Goal: Transaction & Acquisition: Purchase product/service

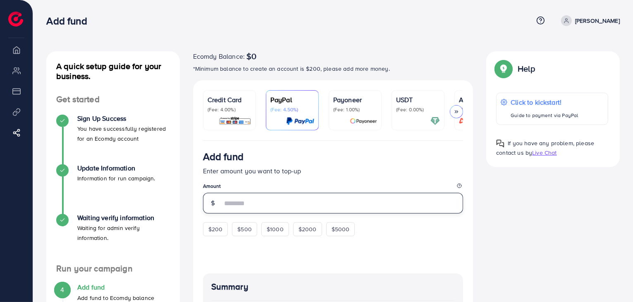
click at [298, 204] on input "number" at bounding box center [342, 203] width 241 height 21
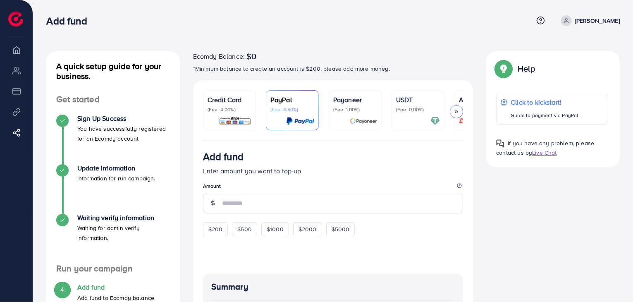
click at [461, 113] on div at bounding box center [456, 111] width 13 height 13
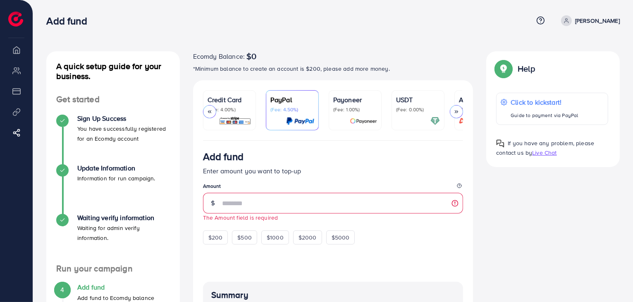
scroll to position [0, 44]
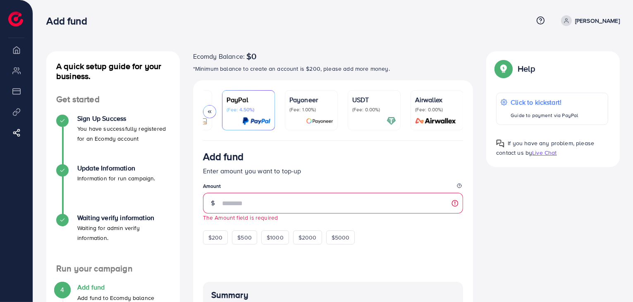
click at [208, 113] on icon at bounding box center [210, 112] width 6 height 6
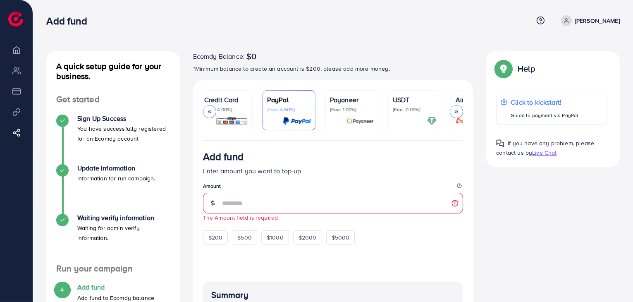
scroll to position [0, 0]
click at [247, 101] on p "Credit Card" at bounding box center [229, 100] width 44 height 10
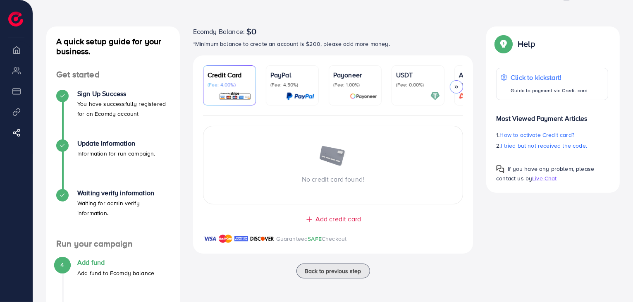
scroll to position [41, 0]
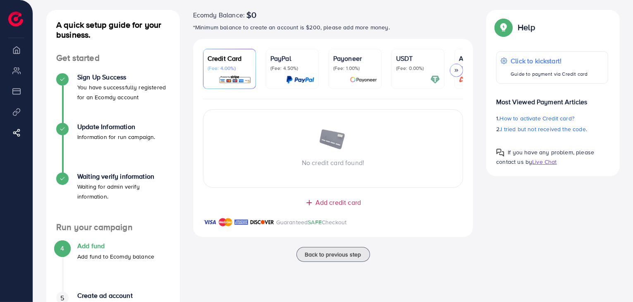
click at [322, 204] on span "Add credit card" at bounding box center [337, 203] width 45 height 10
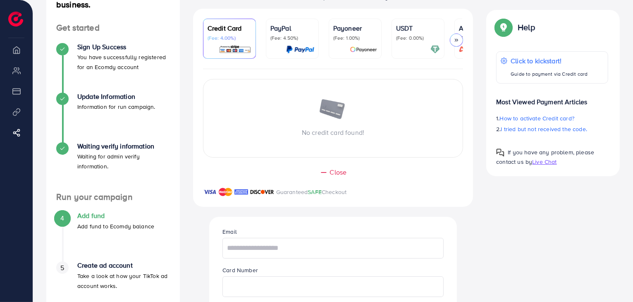
scroll to position [165, 0]
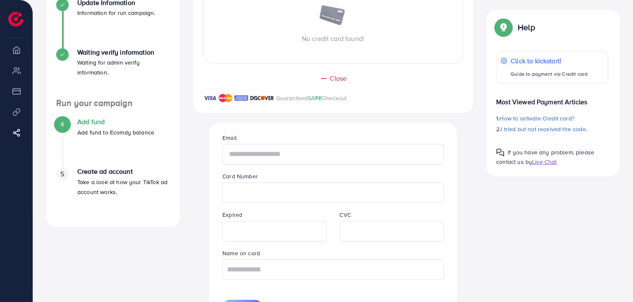
click at [296, 153] on input "text" at bounding box center [332, 154] width 221 height 21
drag, startPoint x: 324, startPoint y: 186, endPoint x: 383, endPoint y: 156, distance: 65.8
click at [383, 156] on input "text" at bounding box center [332, 154] width 221 height 21
type input "*"
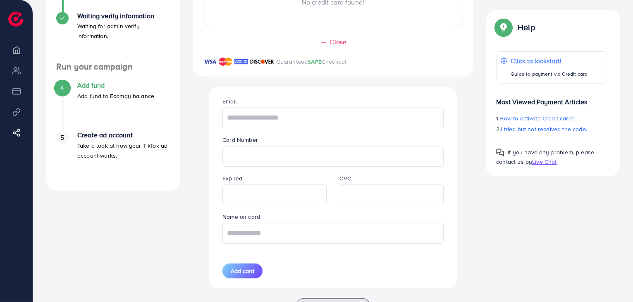
scroll to position [238, 0]
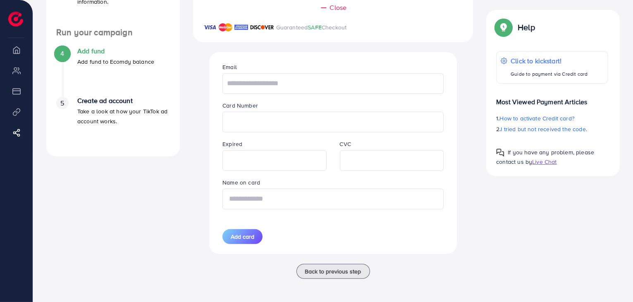
click at [331, 195] on input "text" at bounding box center [332, 198] width 221 height 21
type input "****"
click at [301, 75] on input "text" at bounding box center [332, 83] width 221 height 21
type input "**********"
click at [235, 234] on span "Add card" at bounding box center [243, 236] width 24 height 8
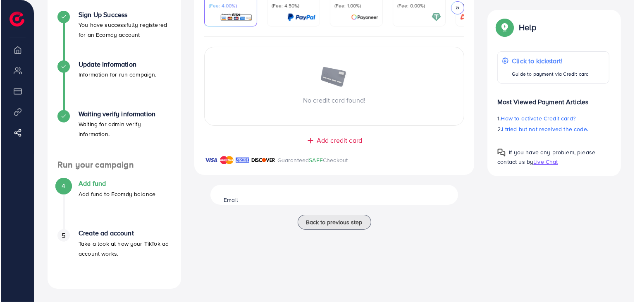
scroll to position [104, 0]
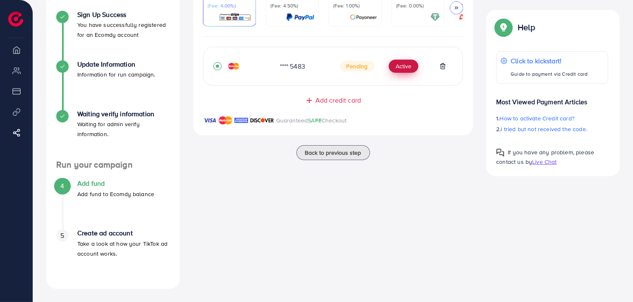
click at [410, 65] on button "Active" at bounding box center [404, 66] width 30 height 13
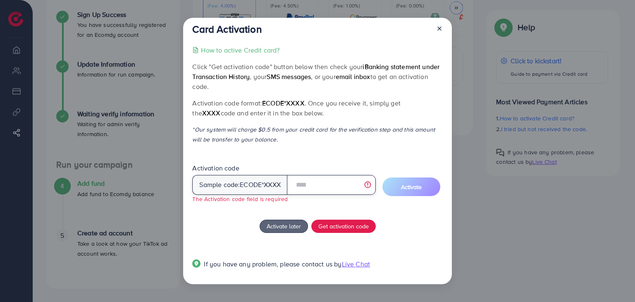
click at [309, 183] on input "text" at bounding box center [331, 185] width 89 height 20
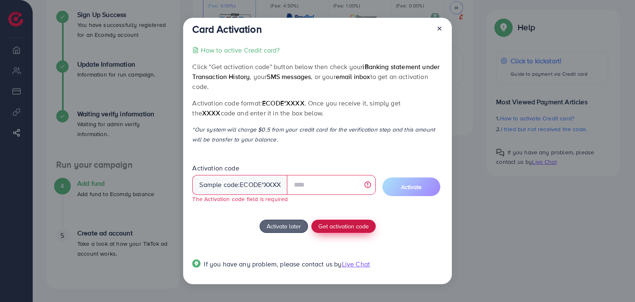
click at [345, 231] on button "Get activation code" at bounding box center [343, 225] width 64 height 13
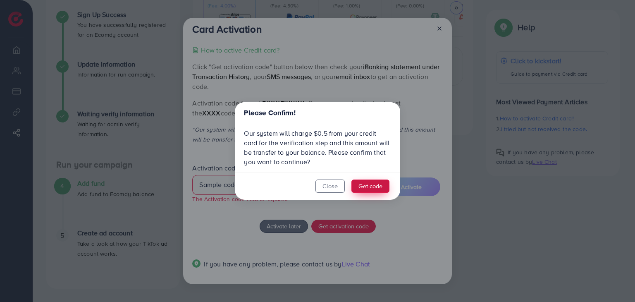
click at [361, 186] on button "Get code" at bounding box center [370, 185] width 38 height 13
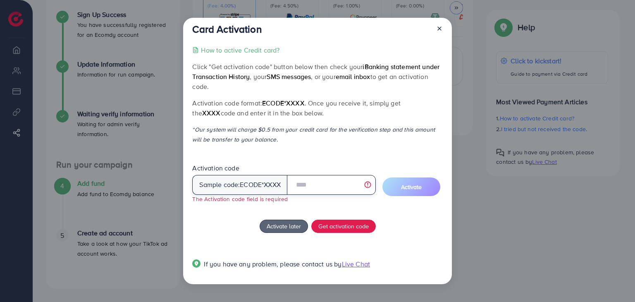
click at [359, 186] on input "text" at bounding box center [331, 185] width 89 height 20
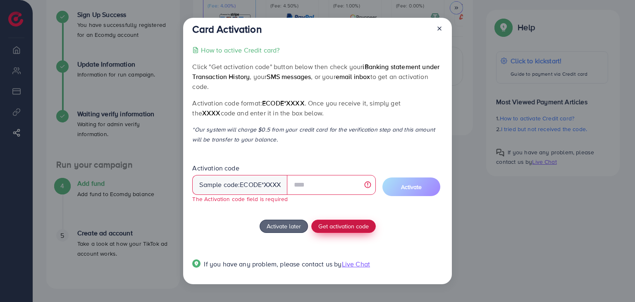
click at [346, 228] on span "Get activation code" at bounding box center [343, 226] width 50 height 9
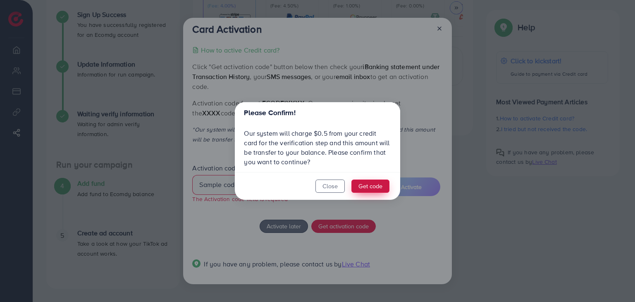
click at [377, 188] on button "Get code" at bounding box center [370, 185] width 38 height 13
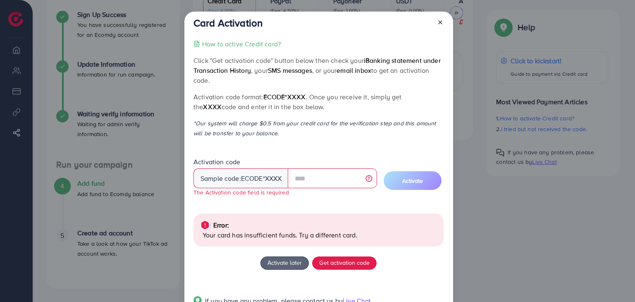
scroll to position [30, 0]
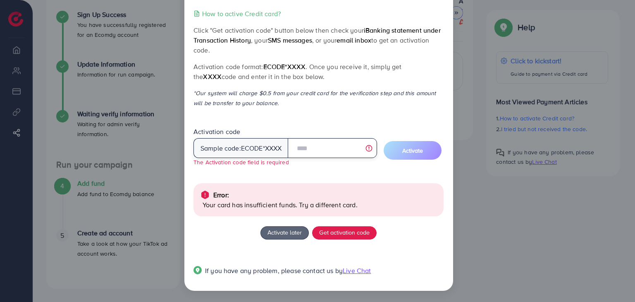
click at [323, 154] on input "text" at bounding box center [332, 148] width 89 height 20
click at [346, 153] on input "text" at bounding box center [332, 148] width 89 height 20
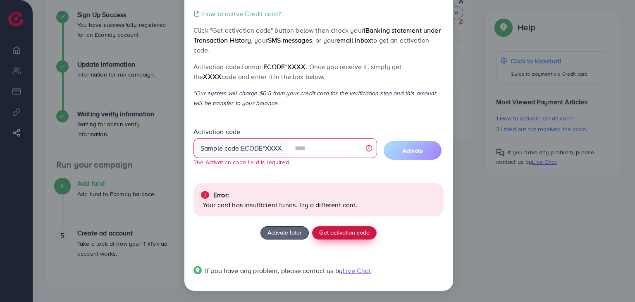
click at [352, 231] on span "Get activation code" at bounding box center [344, 232] width 50 height 9
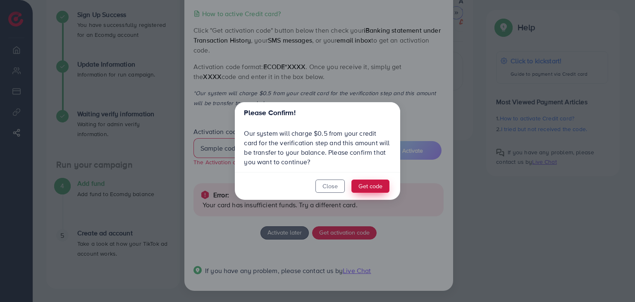
click at [372, 186] on button "Get code" at bounding box center [370, 185] width 38 height 13
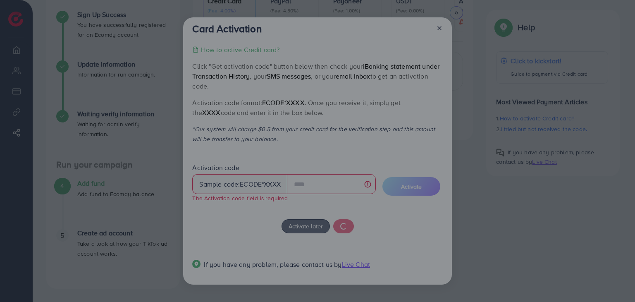
scroll to position [0, 0]
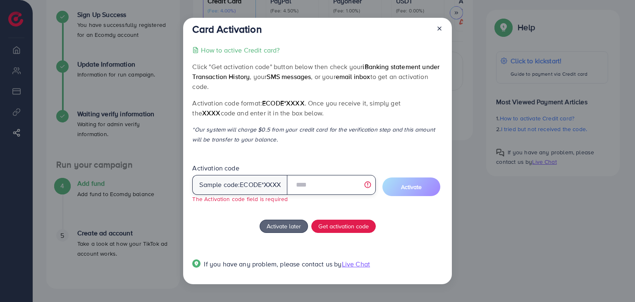
click at [347, 182] on input "text" at bounding box center [331, 185] width 89 height 20
paste input "*********"
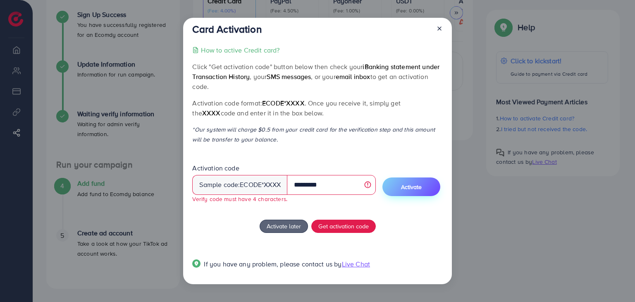
click at [406, 186] on span "Activate" at bounding box center [411, 187] width 21 height 8
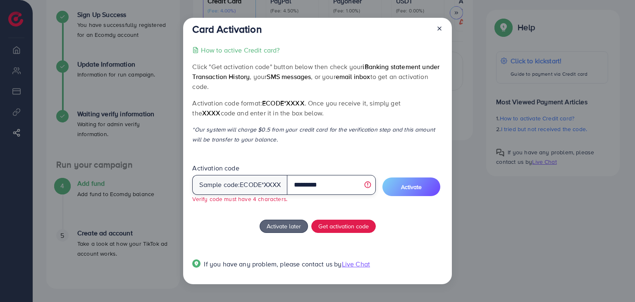
drag, startPoint x: 309, startPoint y: 184, endPoint x: 294, endPoint y: 186, distance: 14.9
click at [294, 186] on input "*********" at bounding box center [331, 185] width 89 height 20
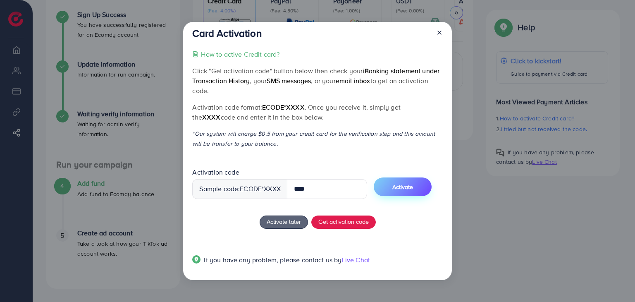
click at [428, 188] on button "Activate" at bounding box center [403, 186] width 58 height 19
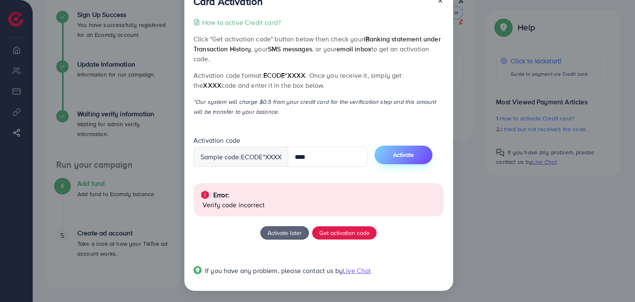
scroll to position [22, 0]
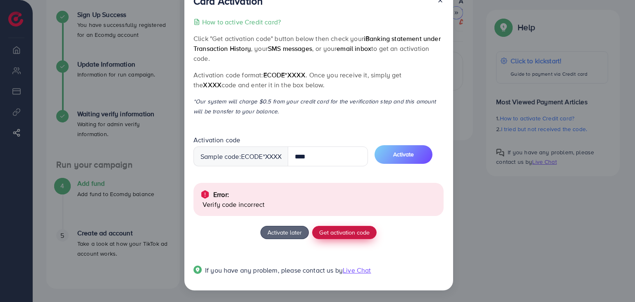
click at [339, 232] on span "Get activation code" at bounding box center [344, 232] width 50 height 9
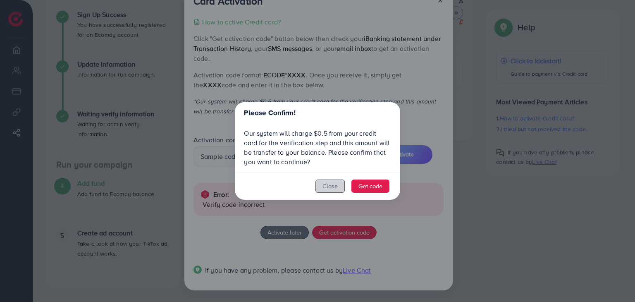
click at [334, 187] on button "Close" at bounding box center [329, 185] width 29 height 13
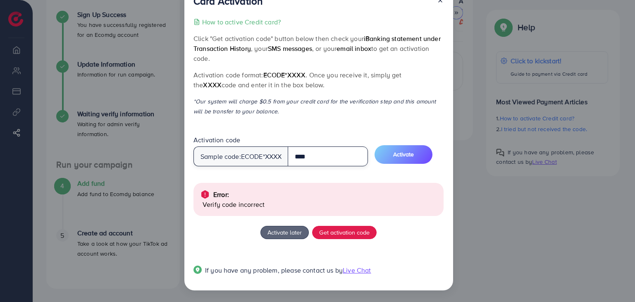
click at [326, 153] on input "****" at bounding box center [328, 156] width 80 height 20
paste input "*****"
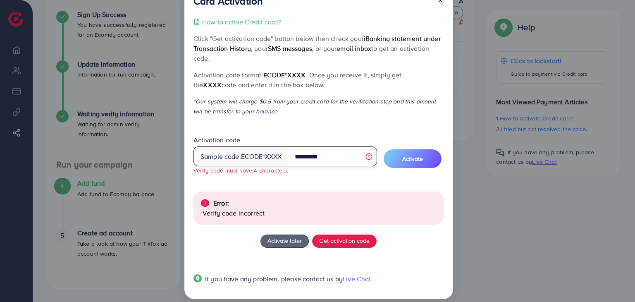
drag, startPoint x: 308, startPoint y: 157, endPoint x: 339, endPoint y: 156, distance: 31.0
click at [339, 156] on input "*********" at bounding box center [332, 156] width 89 height 20
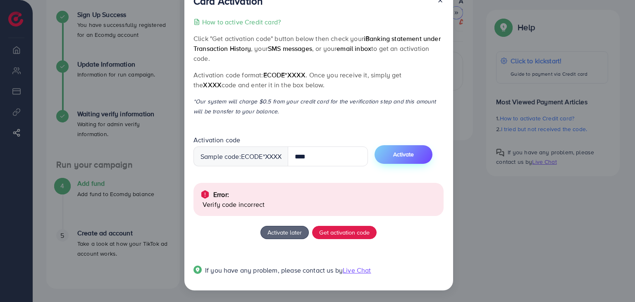
click at [410, 150] on span "Activate" at bounding box center [403, 154] width 21 height 8
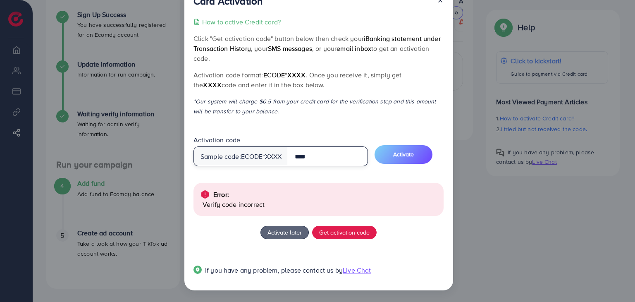
click at [326, 150] on input "****" at bounding box center [328, 156] width 80 height 20
paste input "text"
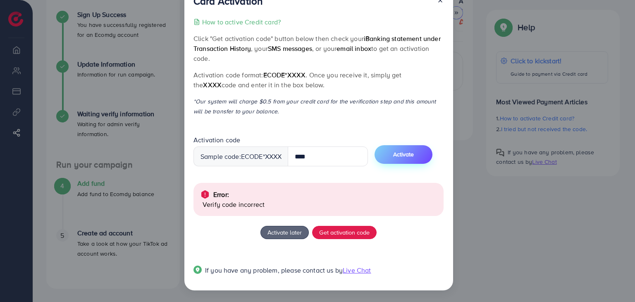
click at [405, 153] on span "Activate" at bounding box center [403, 154] width 21 height 8
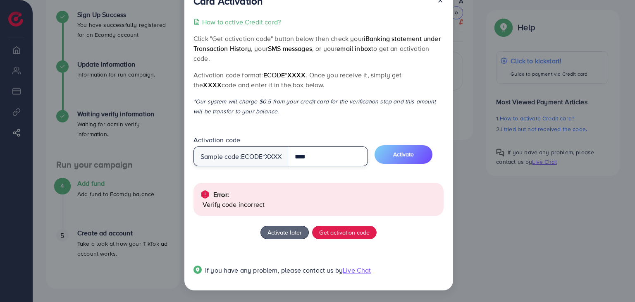
click at [332, 156] on input "****" at bounding box center [328, 156] width 80 height 20
paste input "*"
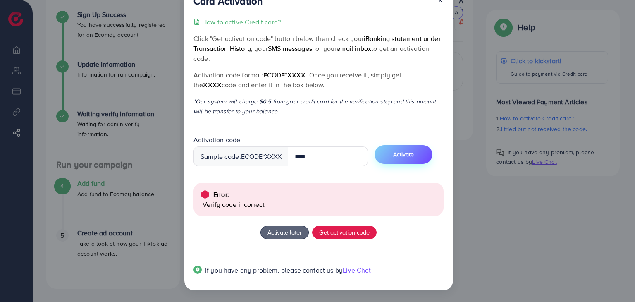
click at [402, 155] on span "Activate" at bounding box center [403, 154] width 21 height 8
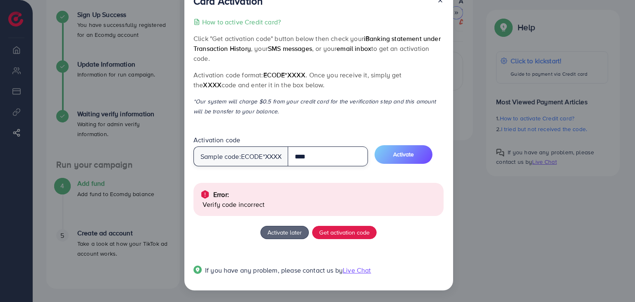
click at [324, 154] on input "****" at bounding box center [328, 156] width 80 height 20
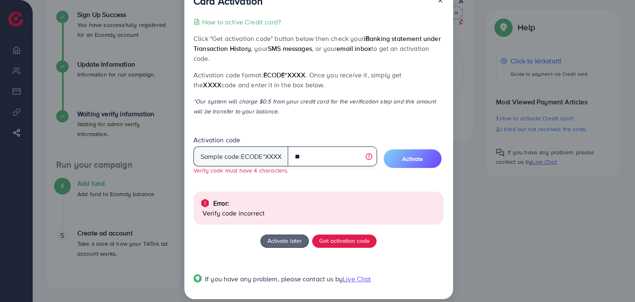
type input "*"
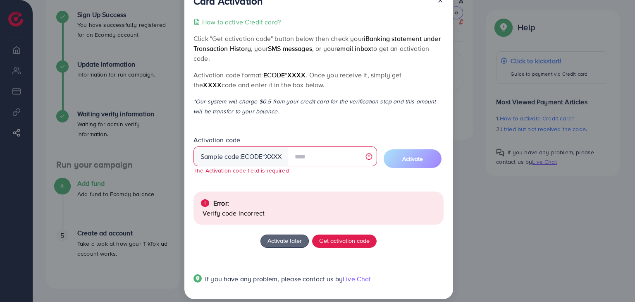
click at [248, 24] on p "How to active Credit card?" at bounding box center [241, 22] width 79 height 10
click at [321, 161] on input "text" at bounding box center [332, 156] width 89 height 20
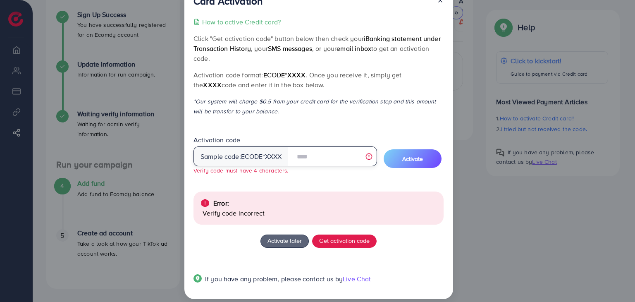
type input "*"
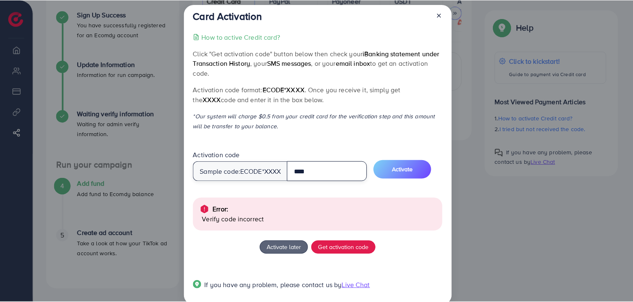
scroll to position [0, 0]
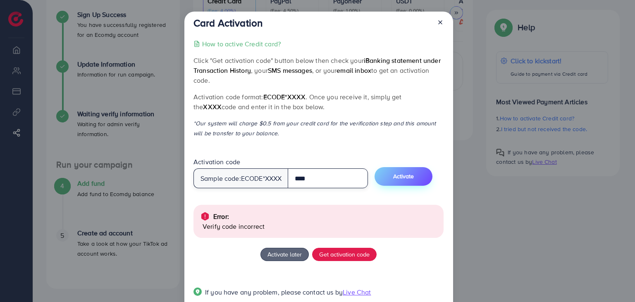
type input "****"
click at [403, 177] on span "Activate" at bounding box center [403, 176] width 21 height 8
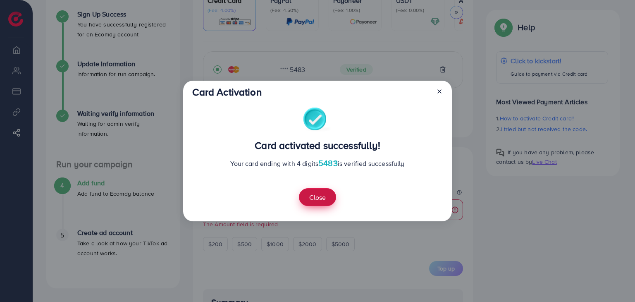
click at [326, 198] on button "Close" at bounding box center [317, 197] width 37 height 18
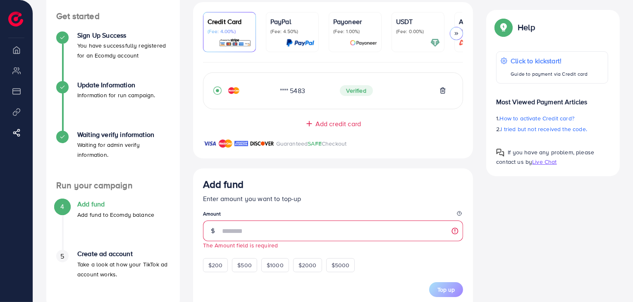
scroll to position [124, 0]
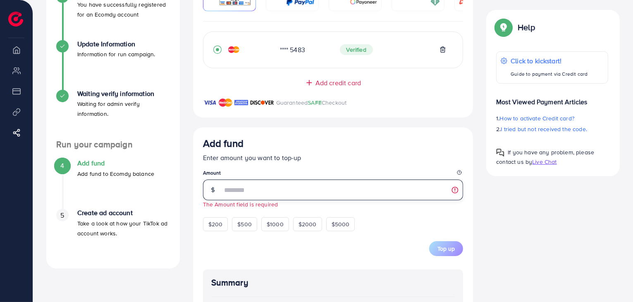
click at [455, 192] on input "number" at bounding box center [342, 189] width 241 height 21
click at [456, 189] on input "number" at bounding box center [342, 189] width 241 height 21
click at [454, 191] on input "number" at bounding box center [342, 189] width 241 height 21
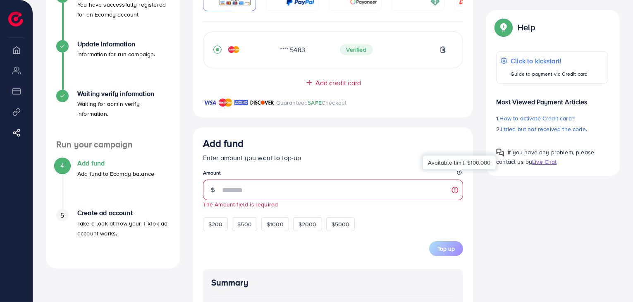
click at [459, 174] on icon at bounding box center [459, 172] width 5 height 5
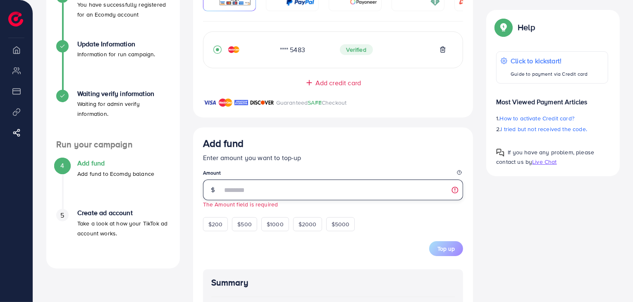
click at [354, 192] on input "number" at bounding box center [342, 189] width 241 height 21
click at [380, 198] on input "***" at bounding box center [342, 189] width 241 height 21
click at [223, 194] on input "***" at bounding box center [342, 189] width 241 height 21
type input "*"
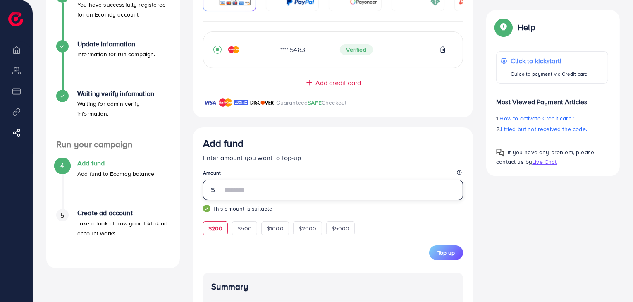
scroll to position [165, 0]
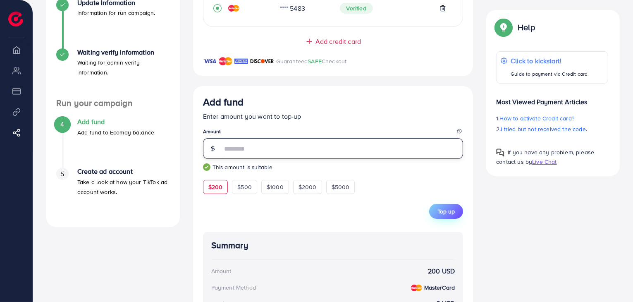
type input "***"
click at [438, 212] on span "Top up" at bounding box center [445, 211] width 17 height 8
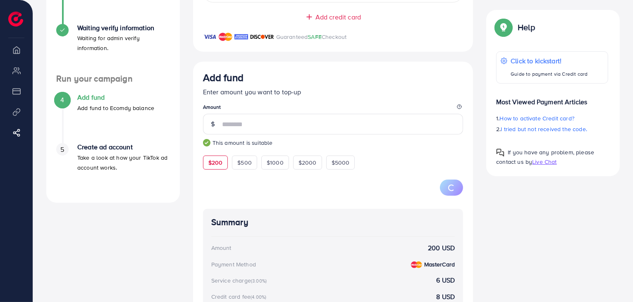
scroll to position [207, 0]
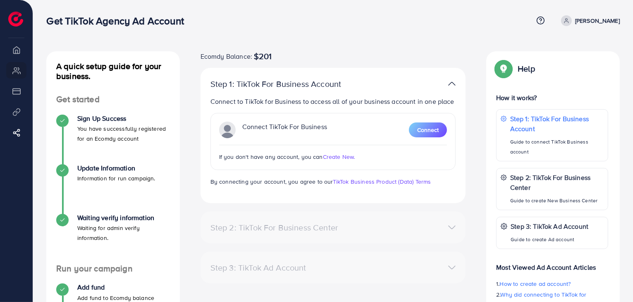
click at [336, 158] on span "Create New." at bounding box center [339, 157] width 32 height 8
